Goal: Task Accomplishment & Management: Manage account settings

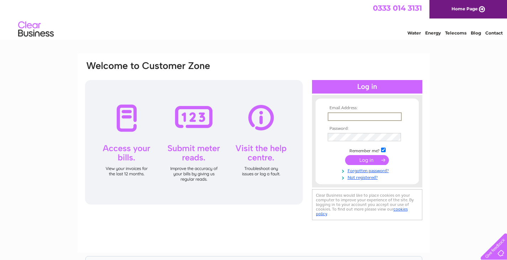
type input "[EMAIL_ADDRESS][DOMAIN_NAME]"
click at [373, 158] on input "submit" at bounding box center [367, 160] width 44 height 10
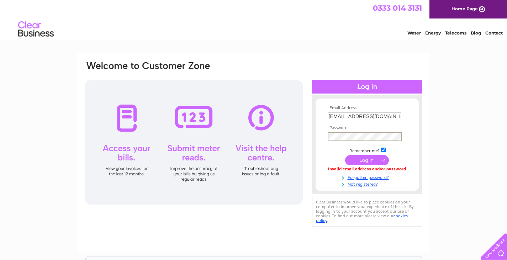
click at [365, 158] on input "submit" at bounding box center [367, 160] width 44 height 10
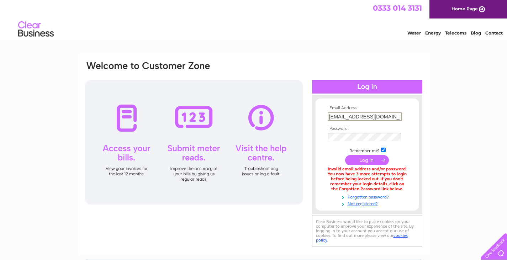
click at [388, 118] on input "[EMAIL_ADDRESS][DOMAIN_NAME]" at bounding box center [364, 116] width 74 height 9
type input "jadegarden8@yahoo.com"
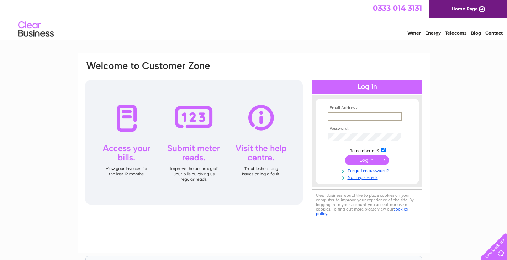
type input "[EMAIL_ADDRESS][DOMAIN_NAME]"
click at [378, 159] on input "submit" at bounding box center [367, 160] width 44 height 10
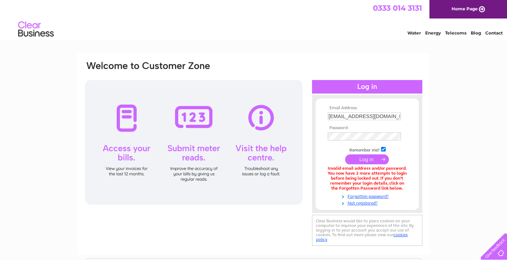
click at [411, 160] on form "Email Address: wangwenliang07402008001@gmail.com Password: Forgotten password?" at bounding box center [366, 156] width 103 height 100
click at [391, 114] on input "[EMAIL_ADDRESS][DOMAIN_NAME]" at bounding box center [364, 116] width 74 height 9
click at [389, 116] on input "[EMAIL_ADDRESS][DOMAIN_NAME]" at bounding box center [364, 116] width 74 height 9
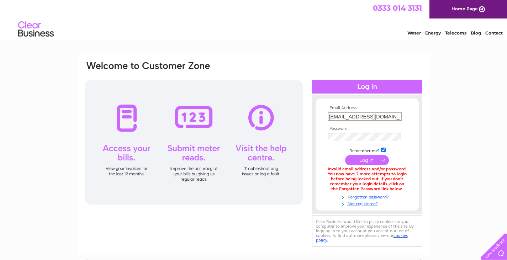
click at [389, 116] on input "[EMAIL_ADDRESS][DOMAIN_NAME]" at bounding box center [364, 116] width 74 height 9
click at [365, 114] on input "[EMAIL_ADDRESS][DOMAIN_NAME]" at bounding box center [364, 116] width 74 height 9
type input "jadegarden8@gmail.com"
click at [378, 160] on input "submit" at bounding box center [367, 160] width 44 height 10
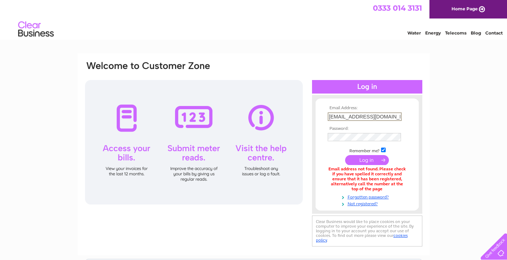
click at [375, 115] on input "[EMAIL_ADDRESS][DOMAIN_NAME]" at bounding box center [364, 116] width 74 height 9
type input "[EMAIL_ADDRESS][DOMAIN_NAME]"
click at [429, 121] on div "Email Address: [EMAIL_ADDRESS][DOMAIN_NAME] Password: Forgotten password?" at bounding box center [253, 214] width 507 height 323
click at [374, 159] on input "submit" at bounding box center [367, 159] width 44 height 10
click at [375, 117] on input "[EMAIL_ADDRESS][DOMAIN_NAME]" at bounding box center [364, 116] width 74 height 9
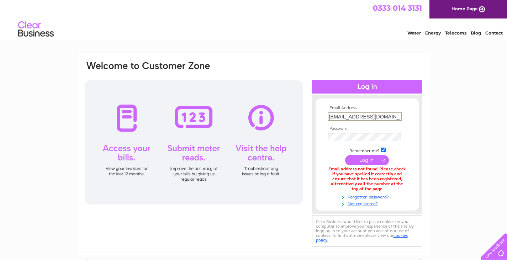
type input "[EMAIL_ADDRESS][DOMAIN_NAME]"
click at [439, 149] on div "Email Address: [EMAIL_ADDRESS][DOMAIN_NAME] Password: Forgotten password?" at bounding box center [253, 214] width 507 height 323
click at [359, 194] on link "Forgotten password?" at bounding box center [367, 195] width 81 height 7
click at [367, 119] on input "[EMAIL_ADDRESS][DOMAIN_NAME]" at bounding box center [363, 116] width 73 height 8
click at [367, 119] on input "[EMAIL_ADDRESS][DOMAIN_NAME]" at bounding box center [364, 116] width 74 height 9
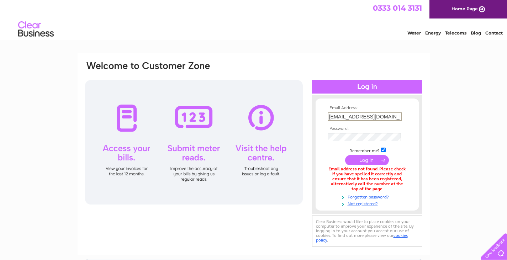
click at [367, 119] on input "[EMAIL_ADDRESS][DOMAIN_NAME]" at bounding box center [364, 116] width 74 height 9
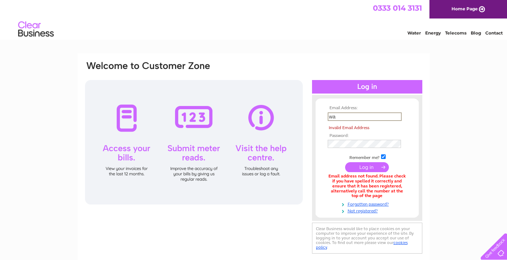
type input "wangwenliang07402008001@gmail.com"
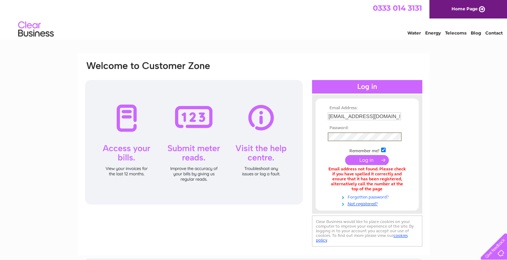
click at [352, 194] on link "Forgotten password?" at bounding box center [367, 196] width 81 height 7
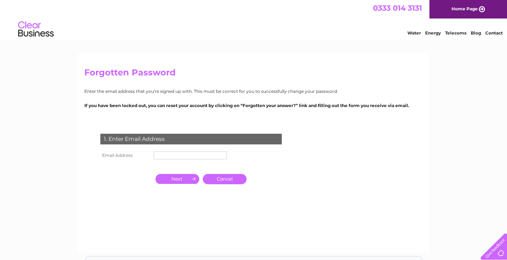
click at [159, 157] on input "text" at bounding box center [190, 155] width 73 height 8
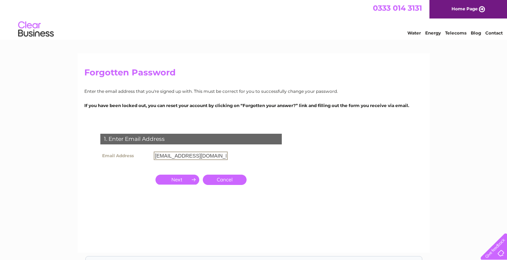
type input "[EMAIL_ADDRESS][DOMAIN_NAME]"
click at [207, 203] on div "1. Enter Email Address Email Address [EMAIL_ADDRESS][DOMAIN_NAME] Cancel" at bounding box center [192, 173] width 216 height 92
click at [182, 176] on input "button" at bounding box center [177, 179] width 44 height 10
click at [189, 157] on input "text" at bounding box center [191, 155] width 74 height 9
type input "[EMAIL_ADDRESS][DOMAIN_NAME]"
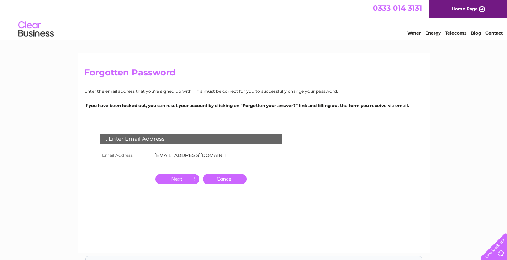
click at [185, 180] on input "button" at bounding box center [177, 179] width 44 height 10
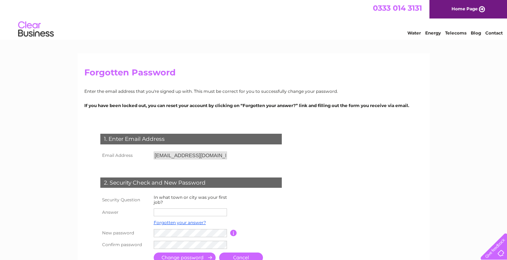
click at [180, 212] on input "text" at bounding box center [190, 212] width 73 height 8
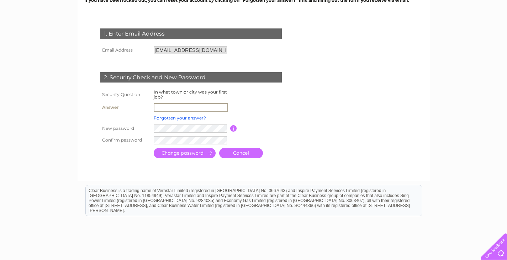
scroll to position [106, 0]
click at [417, 155] on form "1. Enter Email Address Email Address [EMAIL_ADDRESS][DOMAIN_NAME] Cancel" at bounding box center [253, 94] width 338 height 160
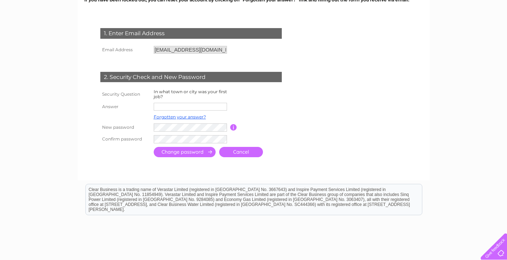
click at [187, 104] on input "text" at bounding box center [190, 107] width 73 height 8
type input "[GEOGRAPHIC_DATA]"
click at [172, 154] on input "submit" at bounding box center [185, 153] width 62 height 10
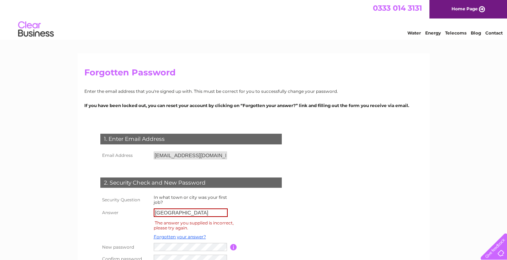
click at [179, 213] on input "[GEOGRAPHIC_DATA]" at bounding box center [191, 212] width 74 height 9
click at [176, 235] on link "Forgotten your answer?" at bounding box center [180, 236] width 52 height 5
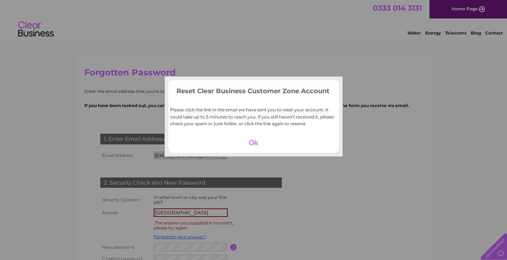
click at [254, 143] on div at bounding box center [253, 143] width 44 height 10
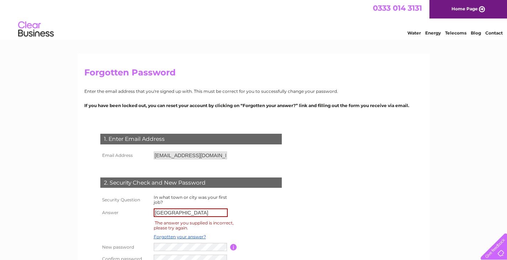
scroll to position [103, 0]
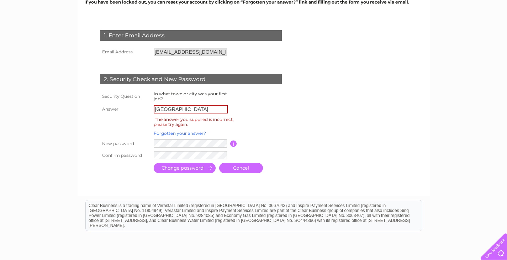
click at [175, 130] on link "Forgotten your answer?" at bounding box center [180, 132] width 52 height 5
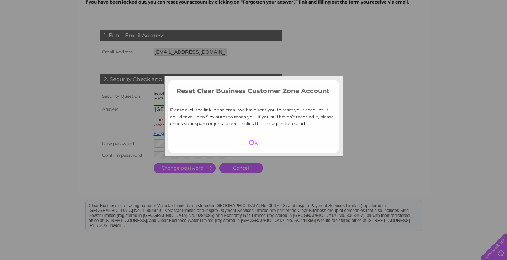
click at [253, 141] on div at bounding box center [253, 143] width 44 height 10
